Goal: Information Seeking & Learning: Compare options

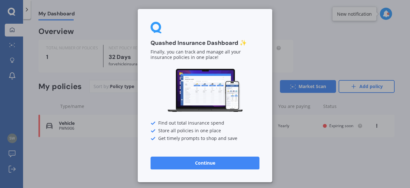
click at [221, 167] on button "Continue" at bounding box center [205, 163] width 109 height 13
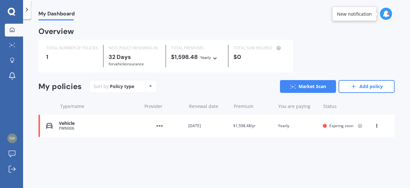
click at [208, 128] on div "Renewal date [DATE]" at bounding box center [208, 126] width 40 height 6
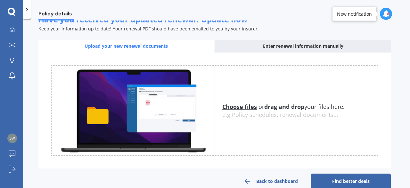
scroll to position [113, 0]
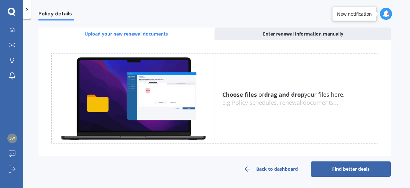
click at [350, 164] on link "Find better deals" at bounding box center [351, 169] width 80 height 15
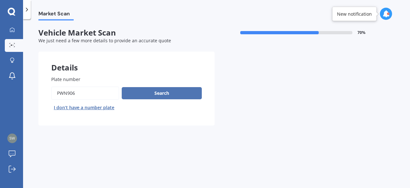
click at [188, 93] on button "Search" at bounding box center [162, 93] width 80 height 12
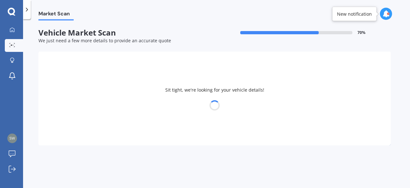
select select "MAZDA"
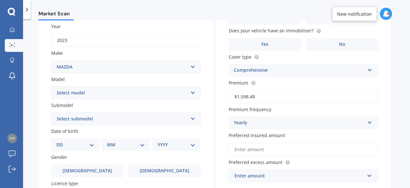
scroll to position [104, 0]
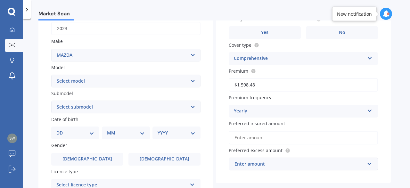
click at [51, 75] on select "Select model 121 2 3 323 323 / Familia 6 626 929 Atenza Autozam Axela AZ3 B2000…" at bounding box center [125, 81] width 149 height 13
select select "CX9"
click option "CX9" at bounding box center [0, 0] width 0 height 0
click at [51, 101] on select "Select submodel (All) 4WD 4WD Turbo GSX" at bounding box center [125, 107] width 149 height 13
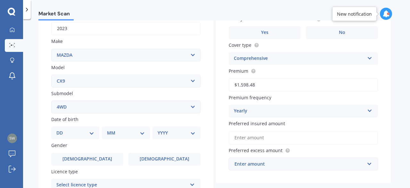
click option "4WD" at bounding box center [0, 0] width 0 height 0
click at [51, 101] on select "Select submodel (All) 4WD 4WD Turbo GSX" at bounding box center [125, 107] width 149 height 13
select select "4WD TURBO"
click option "4WD Turbo" at bounding box center [0, 0] width 0 height 0
click at [56, 130] on select "DD 01 02 03 04 05 06 07 08 09 10 11 12 13 14 15 16 17 18 19 20 21 22 23 24 25 2…" at bounding box center [75, 133] width 38 height 7
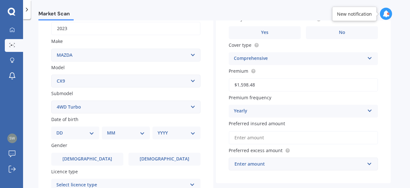
select select "02"
click option "02" at bounding box center [0, 0] width 0 height 0
click at [110, 130] on select "MM 01 02 03 04 05 06 07 08 09 10 11 12" at bounding box center [127, 133] width 35 height 7
select select "10"
click option "10" at bounding box center [0, 0] width 0 height 0
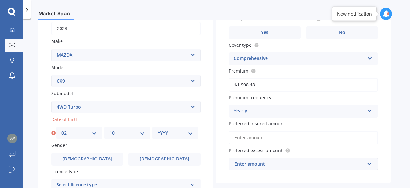
click at [158, 130] on select "YYYY 2025 2024 2023 2022 2021 2020 2019 2018 2017 2016 2015 2014 2013 2012 2011…" at bounding box center [175, 133] width 35 height 7
select select "1969"
click option "1969" at bounding box center [0, 0] width 0 height 0
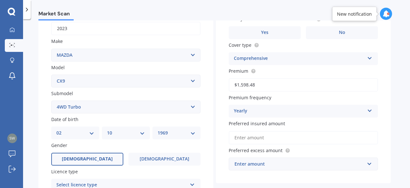
click at [100, 159] on label "[DEMOGRAPHIC_DATA]" at bounding box center [87, 159] width 72 height 13
click at [0, 0] on input "[DEMOGRAPHIC_DATA]" at bounding box center [0, 0] width 0 height 0
drag, startPoint x: 408, startPoint y: 109, endPoint x: 399, endPoint y: 137, distance: 28.5
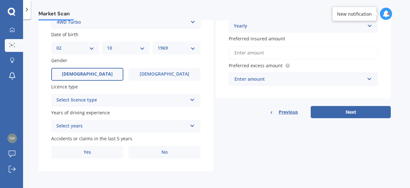
click at [143, 99] on div "Select licence type" at bounding box center [121, 100] width 131 height 8
click at [137, 128] on div "Select years" at bounding box center [121, 126] width 131 height 8
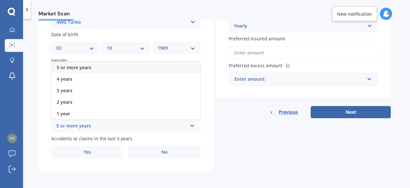
click at [135, 63] on div "5 or more years" at bounding box center [126, 68] width 149 height 12
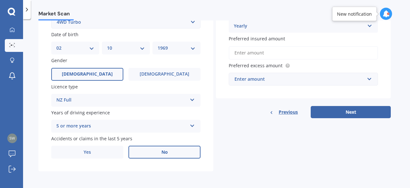
click at [135, 151] on label "No" at bounding box center [165, 152] width 72 height 13
click at [0, 0] on input "No" at bounding box center [0, 0] width 0 height 0
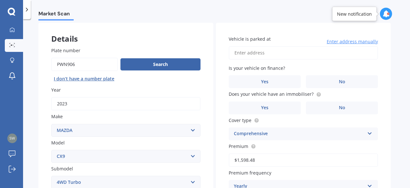
scroll to position [21, 0]
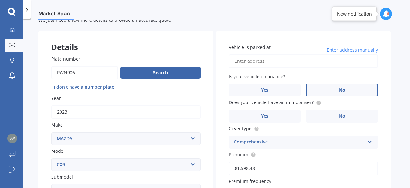
click at [362, 90] on label "No" at bounding box center [342, 90] width 72 height 13
click at [0, 0] on input "No" at bounding box center [0, 0] width 0 height 0
click at [320, 63] on input "Vehicle is parked at" at bounding box center [303, 60] width 149 height 13
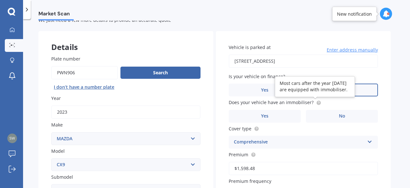
type input "[STREET_ADDRESS]"
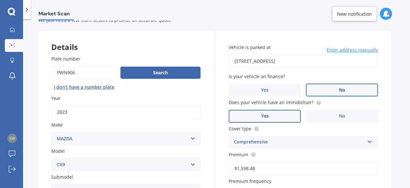
click at [286, 116] on label "Yes" at bounding box center [265, 116] width 72 height 13
click at [0, 0] on input "Yes" at bounding box center [0, 0] width 0 height 0
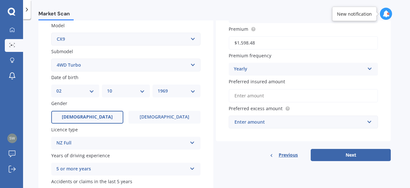
scroll to position [149, 0]
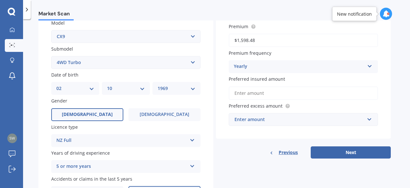
click at [253, 93] on input "Preferred insured amount" at bounding box center [303, 93] width 149 height 13
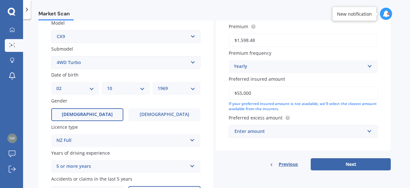
type input "$55,000"
click at [261, 135] on div "Enter amount" at bounding box center [300, 131] width 130 height 7
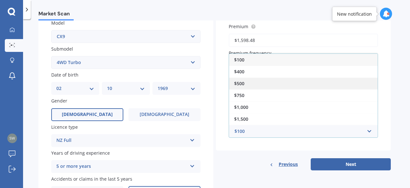
click at [254, 88] on div "$500" at bounding box center [303, 84] width 149 height 12
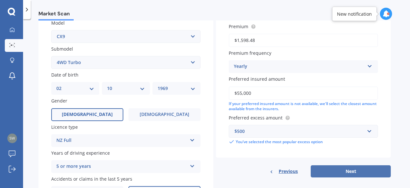
click at [366, 175] on button "Next" at bounding box center [351, 171] width 80 height 12
select select "02"
select select "10"
select select "1969"
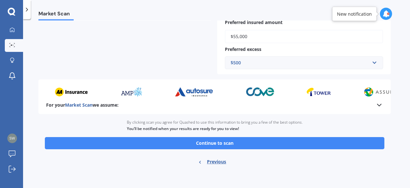
scroll to position [196, 0]
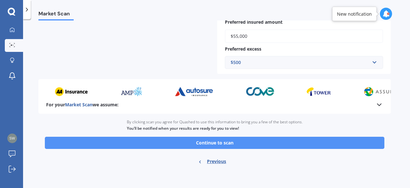
click at [276, 141] on button "Continue to scan" at bounding box center [215, 143] width 340 height 12
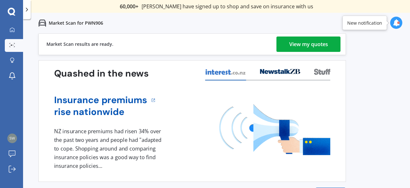
click at [318, 46] on div "View my quotes" at bounding box center [308, 44] width 39 height 15
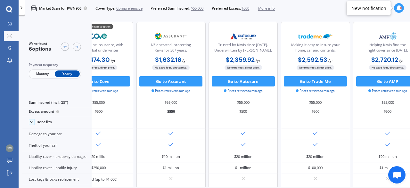
scroll to position [0, 140]
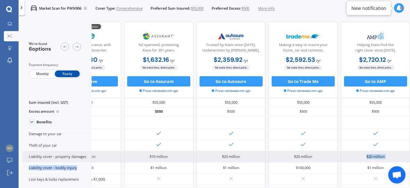
drag, startPoint x: 341, startPoint y: 162, endPoint x: 329, endPoint y: 161, distance: 12.2
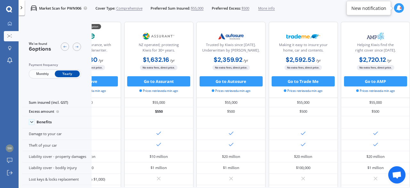
click at [300, 17] on div "Market Scan for PWN906 Cover Type: Comprehensive Preferred Sum Insured: $55,000…" at bounding box center [215, 110] width 392 height 188
click at [64, 48] on icon at bounding box center [65, 47] width 4 height 4
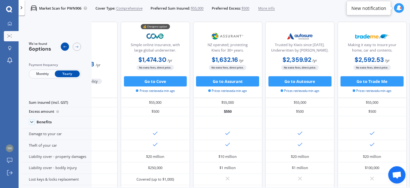
scroll to position [0, 54]
